Goal: Information Seeking & Learning: Find specific fact

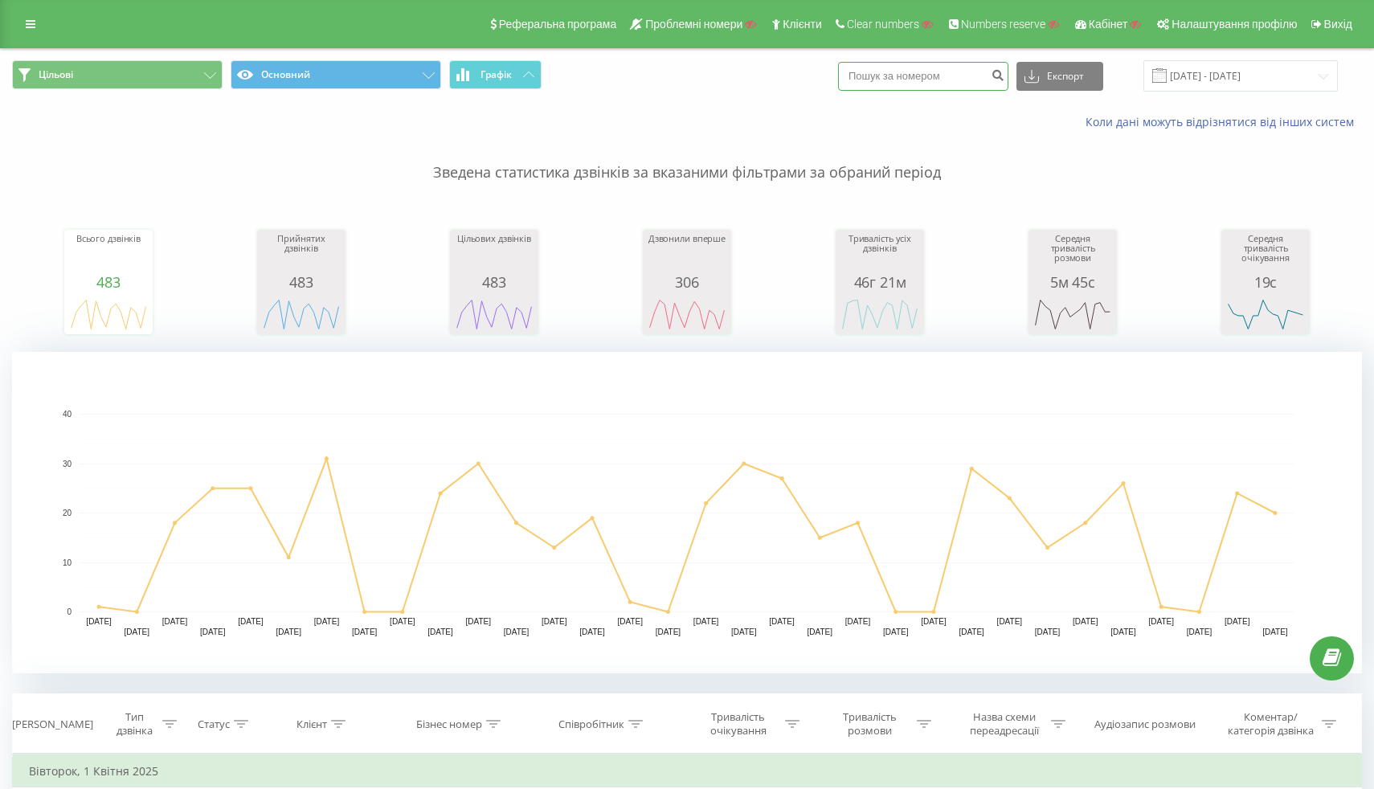
click at [927, 86] on input at bounding box center [923, 76] width 170 height 29
paste input "380663634951"
type input "380663634951"
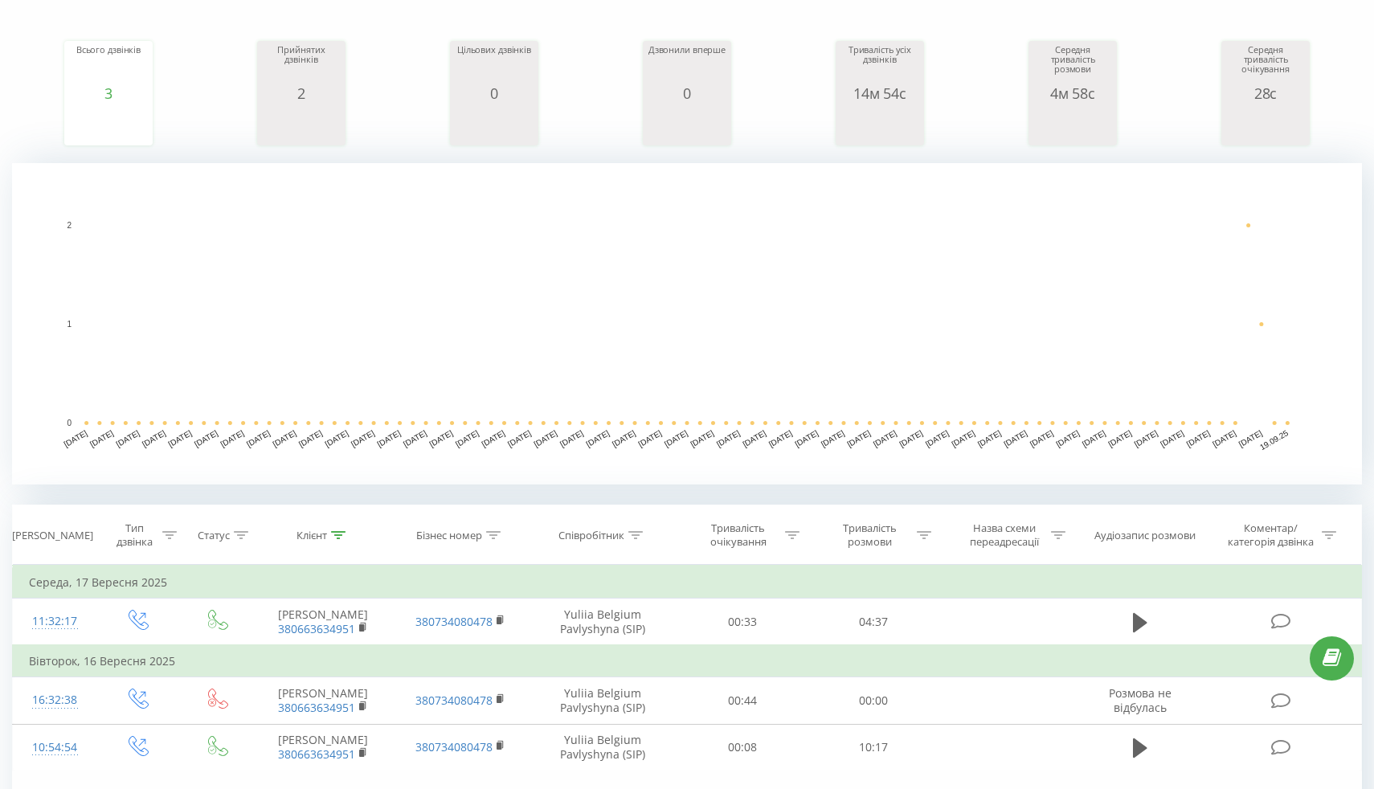
scroll to position [340, 0]
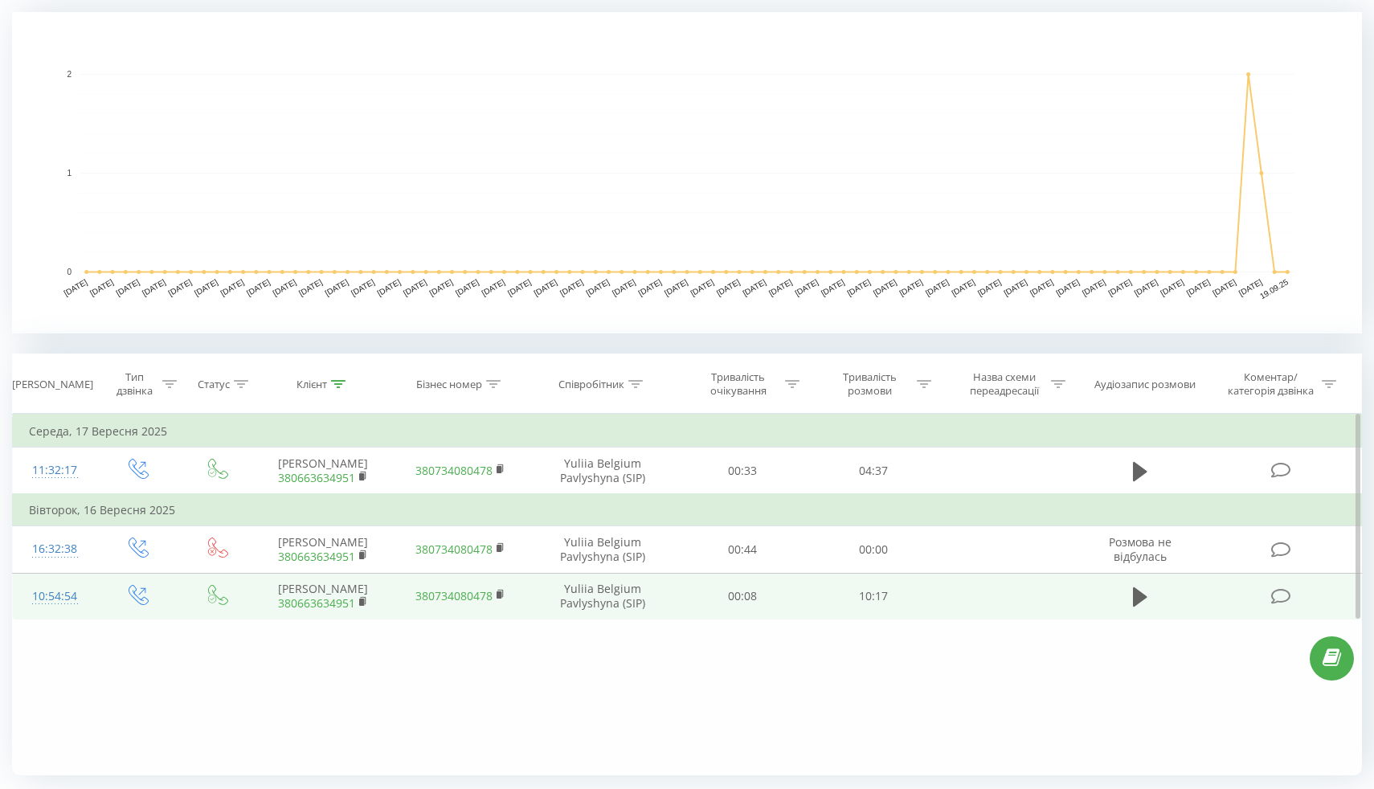
click at [54, 597] on div "10:54:54" at bounding box center [54, 596] width 51 height 31
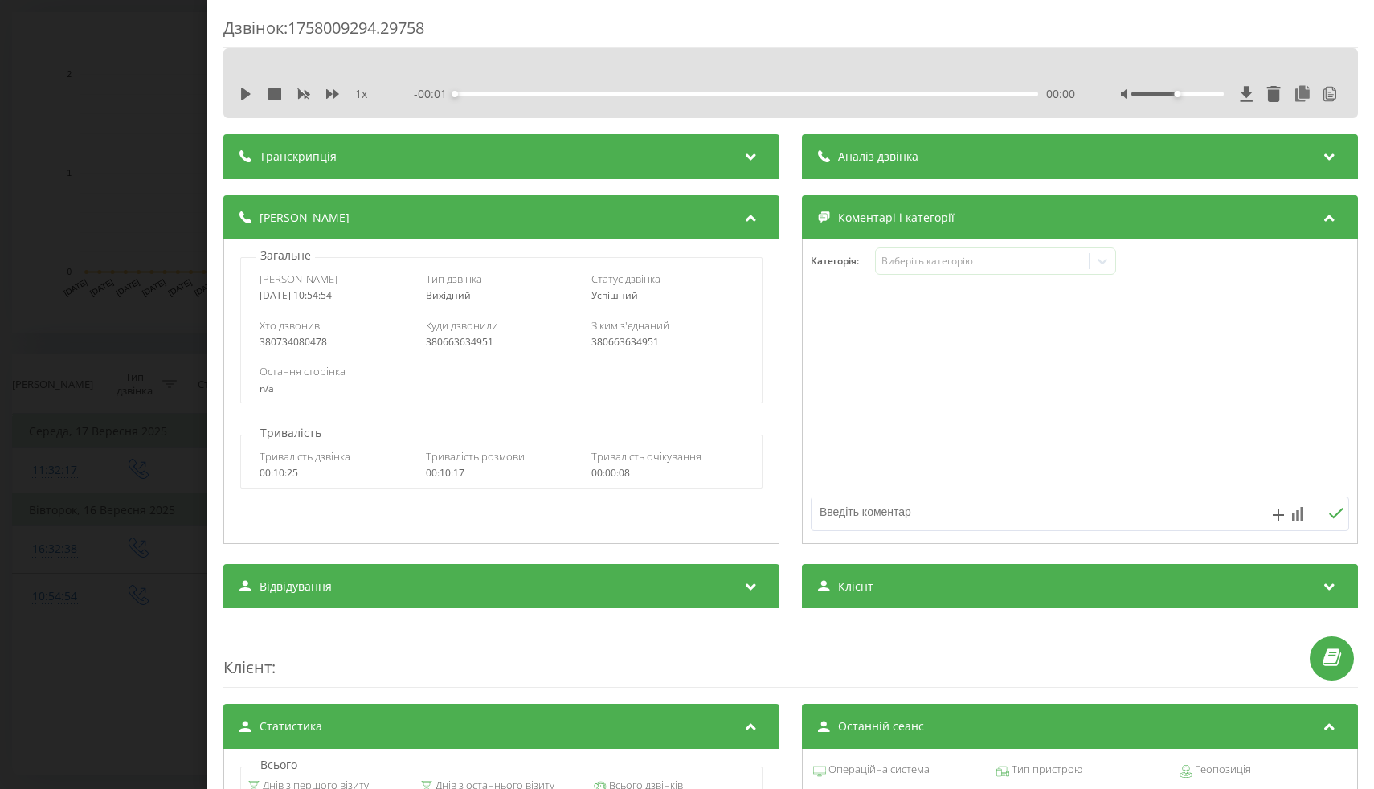
click at [440, 165] on div "Транскрипція" at bounding box center [501, 156] width 556 height 45
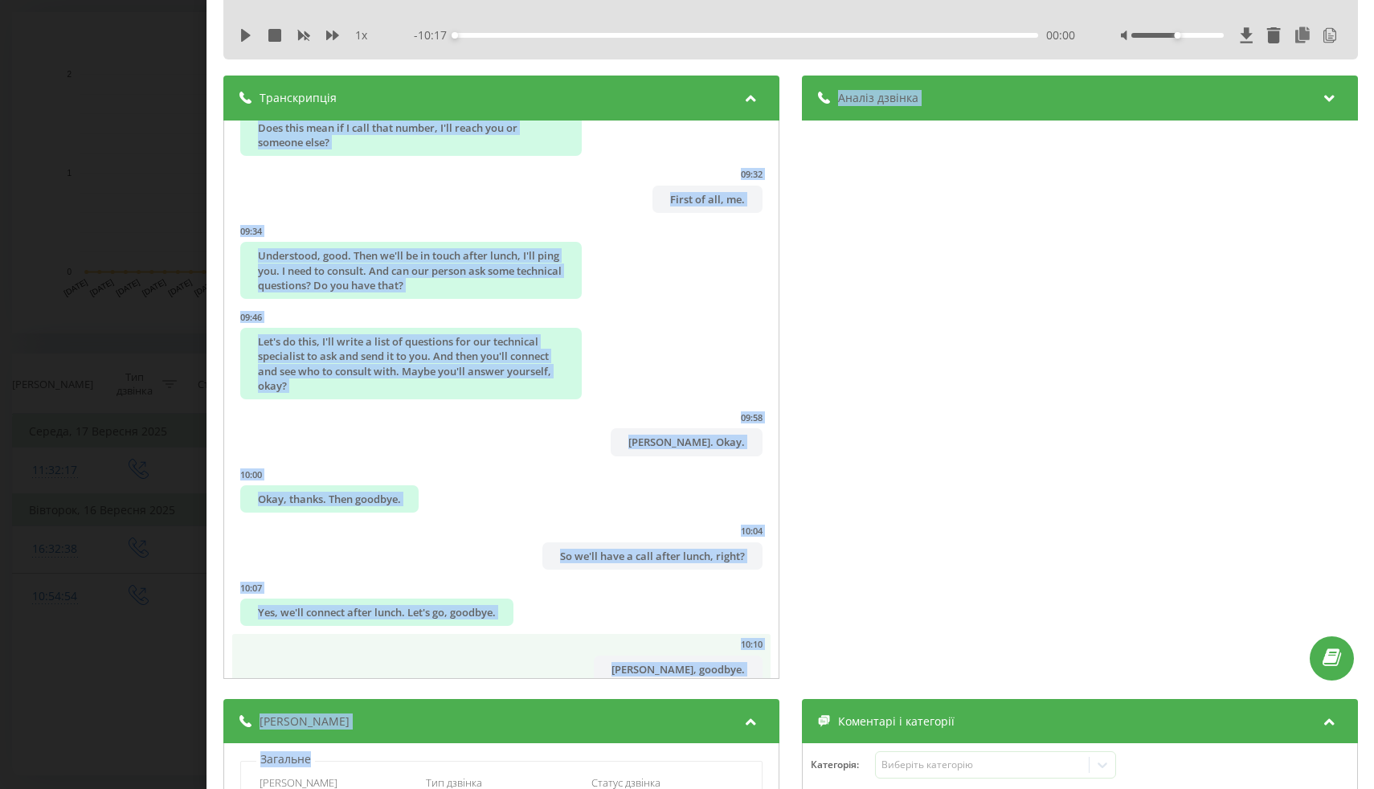
scroll to position [63, 0]
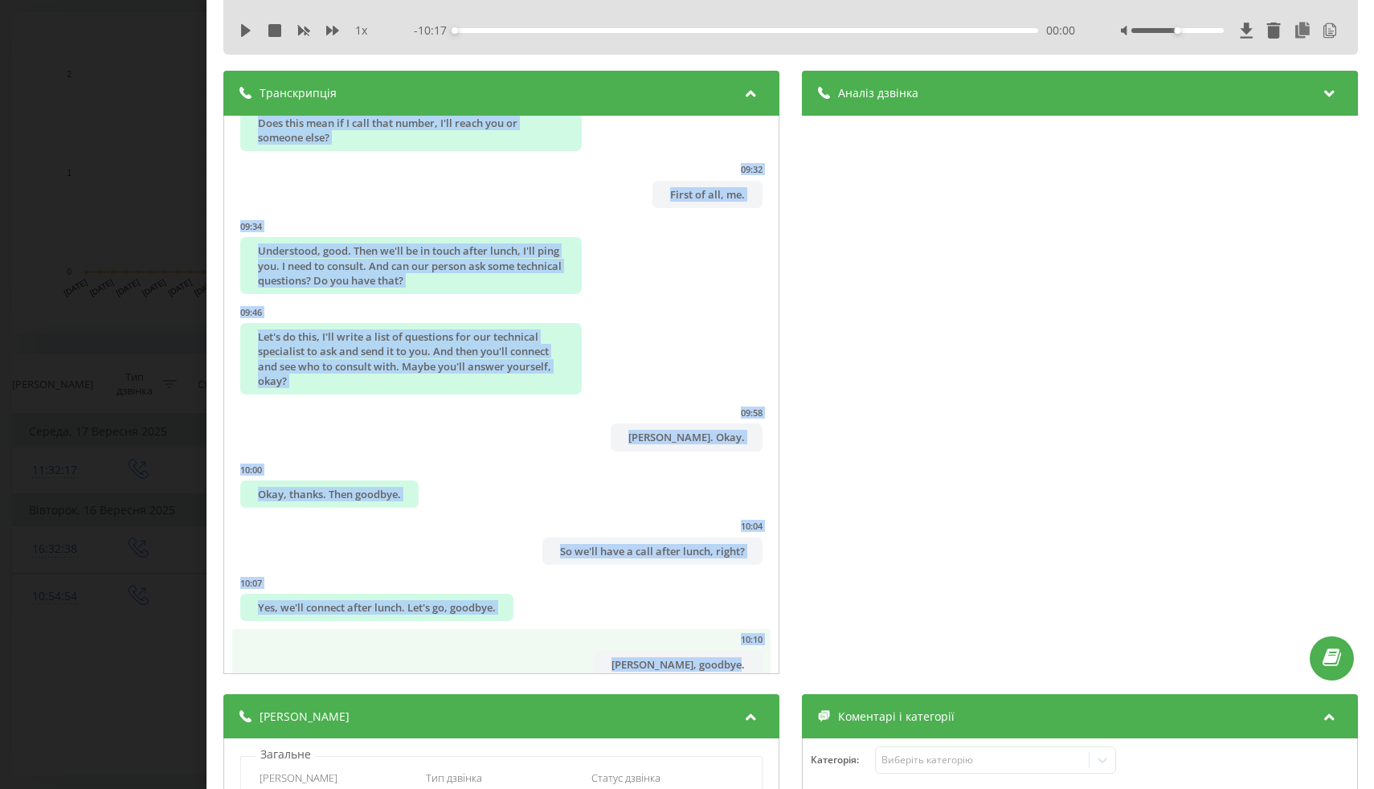
drag, startPoint x: 304, startPoint y: 190, endPoint x: 705, endPoint y: 648, distance: 608.6
click at [705, 648] on div "00:01 Here's the translation: 00:02 Good day. My name is [PERSON_NAME]. [PERSON…" at bounding box center [501, 395] width 556 height 559
copy ul "Here's the translation: 00:02 Good day. My name is [PERSON_NAME]. [PERSON_NAME]…"
